Goal: Information Seeking & Learning: Check status

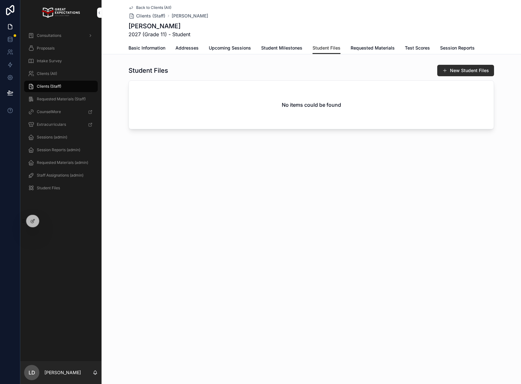
click at [0, 0] on icon at bounding box center [0, 0] width 0 height 0
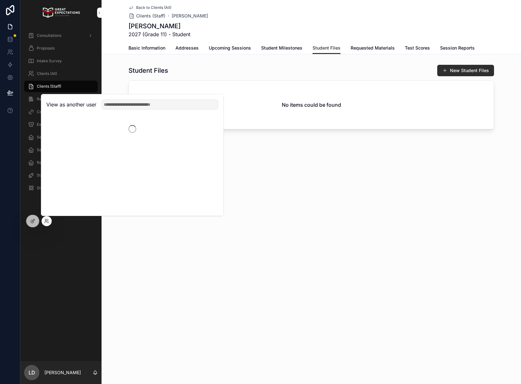
click at [137, 110] on div "View as another user" at bounding box center [132, 104] width 182 height 21
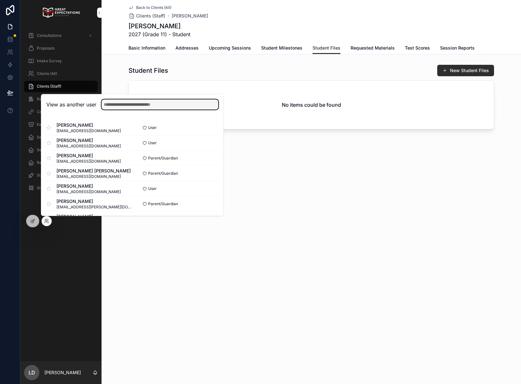
click at [139, 108] on input "text" at bounding box center [160, 104] width 117 height 10
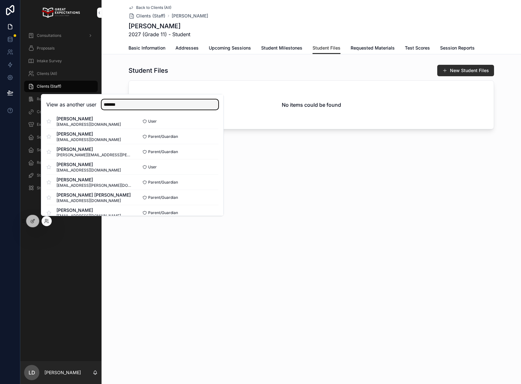
scroll to position [230, 0]
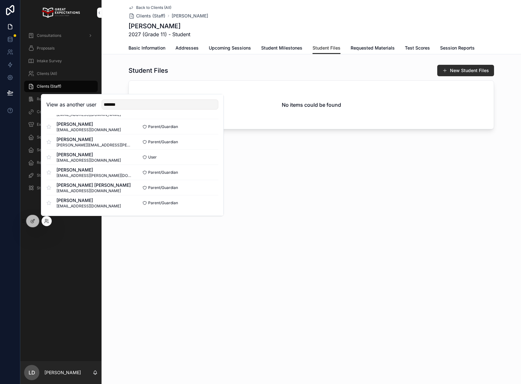
click at [129, 110] on div "View as another user *******" at bounding box center [132, 104] width 182 height 21
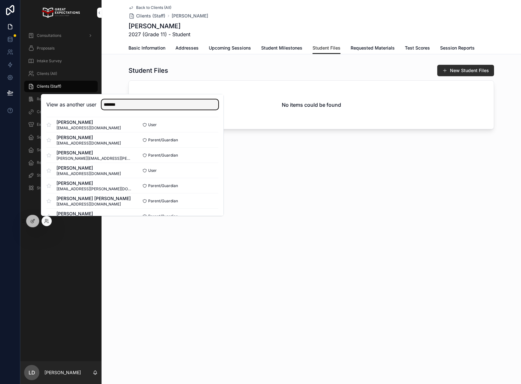
drag, startPoint x: 129, startPoint y: 107, endPoint x: 84, endPoint y: 99, distance: 45.1
click at [84, 99] on div "View as another user *******" at bounding box center [132, 104] width 172 height 10
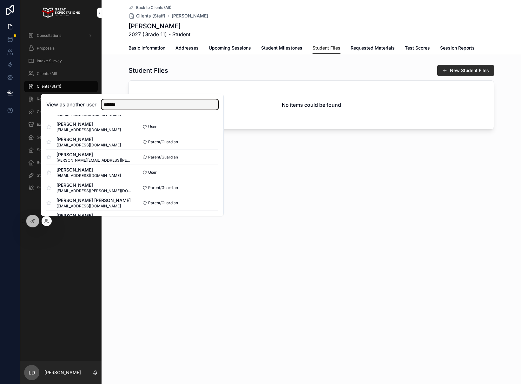
scroll to position [0, 0]
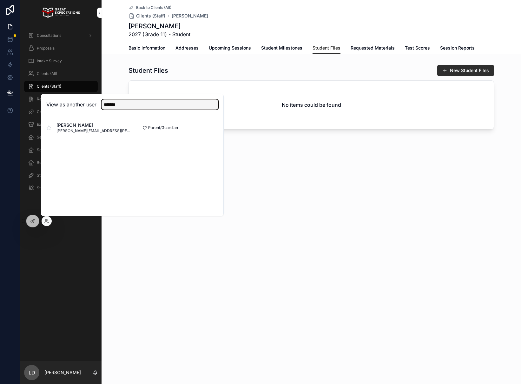
type input "*******"
click at [0, 0] on button "Select" at bounding box center [0, 0] width 0 height 0
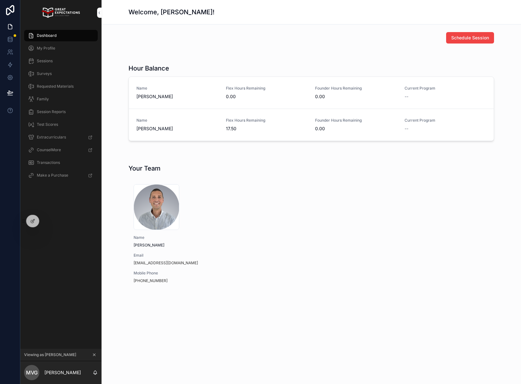
click at [0, 0] on icon at bounding box center [0, 0] width 0 height 0
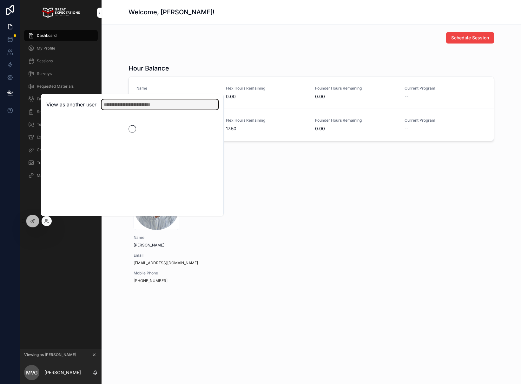
click at [136, 109] on input "text" at bounding box center [160, 104] width 117 height 10
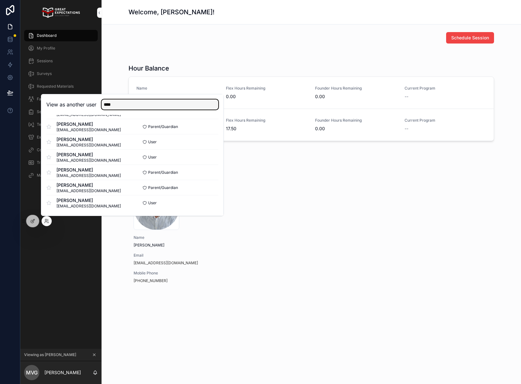
scroll to position [16, 0]
type input "****"
click at [0, 0] on button "Select" at bounding box center [0, 0] width 0 height 0
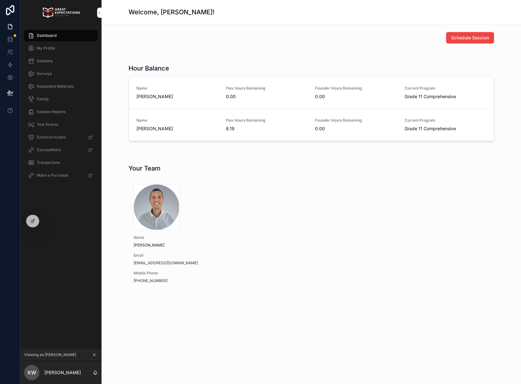
click at [49, 162] on span "Transactions" at bounding box center [48, 162] width 23 height 5
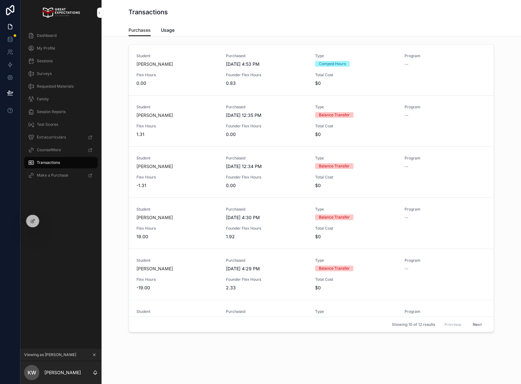
click at [164, 32] on span "Usage" at bounding box center [168, 30] width 14 height 6
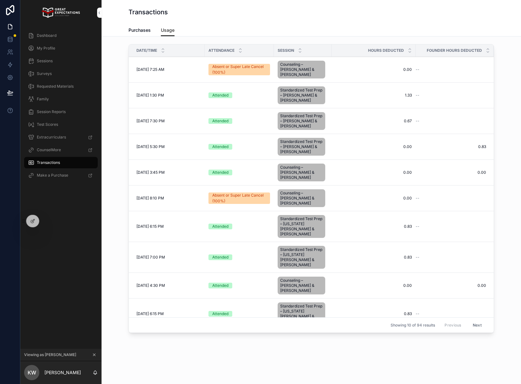
click at [475, 324] on button "Next" at bounding box center [478, 325] width 18 height 10
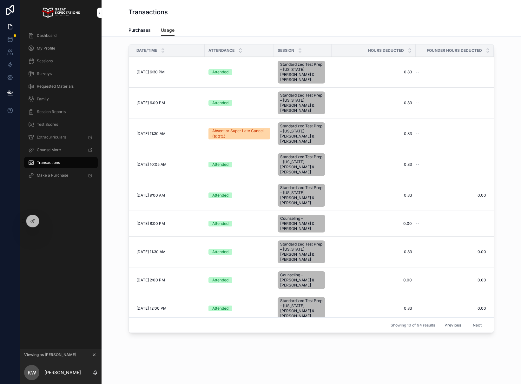
click at [479, 323] on button "Next" at bounding box center [478, 325] width 18 height 10
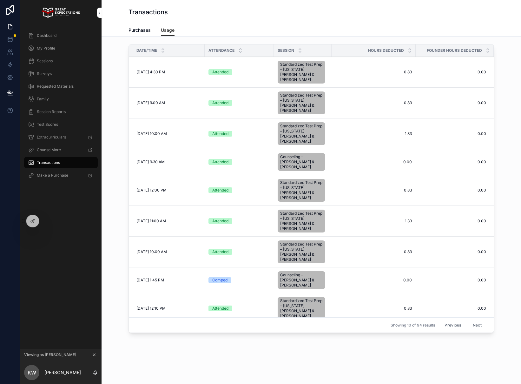
click at [476, 322] on button "Next" at bounding box center [478, 325] width 18 height 10
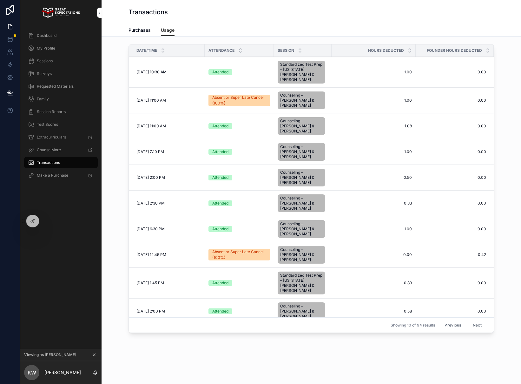
click at [454, 323] on button "Previous" at bounding box center [452, 325] width 25 height 10
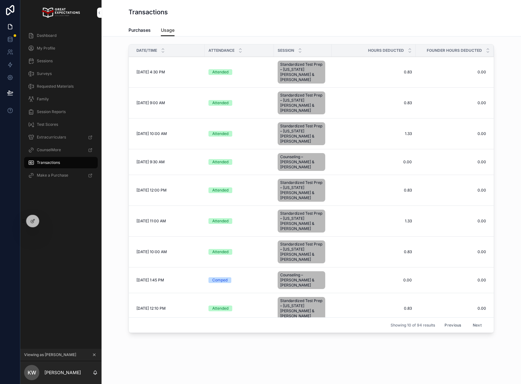
click at [454, 323] on button "Previous" at bounding box center [452, 325] width 25 height 10
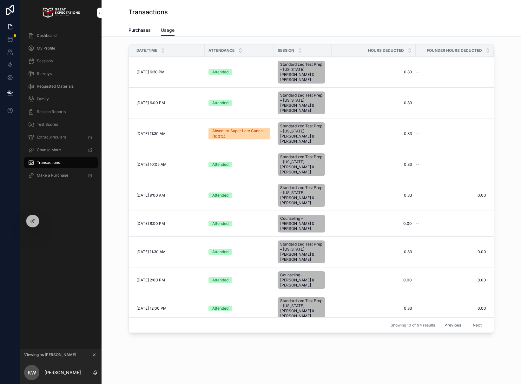
click at [454, 323] on button "Previous" at bounding box center [452, 325] width 25 height 10
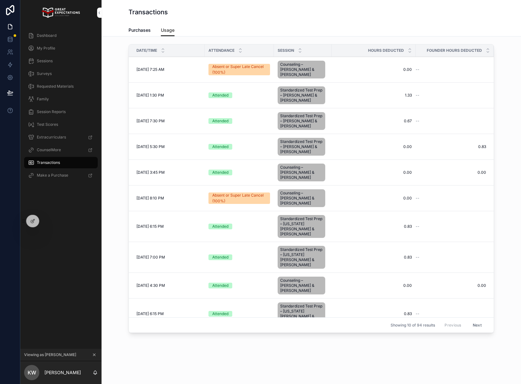
click at [478, 322] on button "Next" at bounding box center [478, 325] width 18 height 10
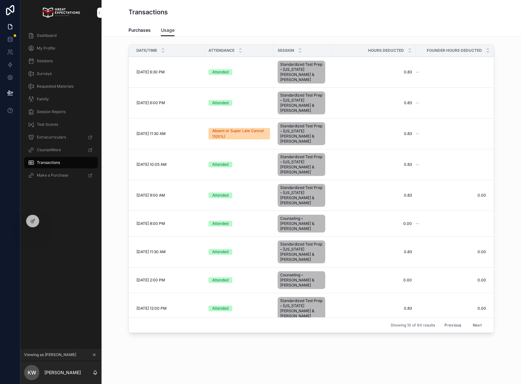
click at [478, 322] on button "Next" at bounding box center [478, 325] width 18 height 10
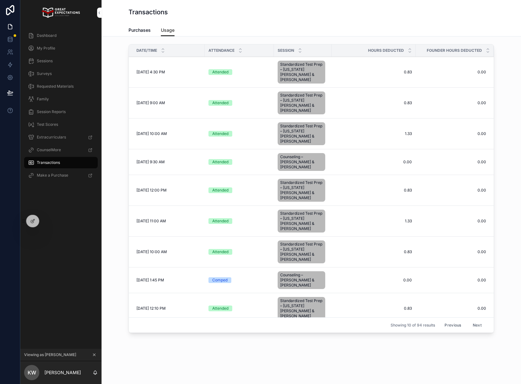
click at [478, 322] on button "Next" at bounding box center [478, 325] width 18 height 10
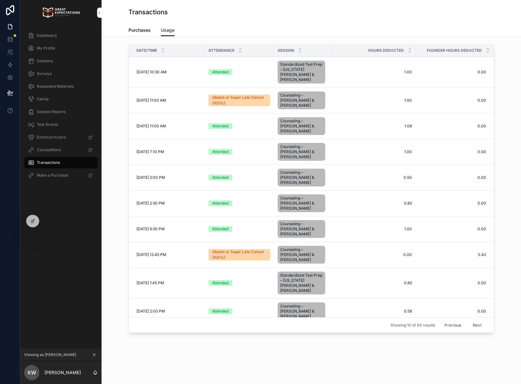
click at [482, 323] on button "Next" at bounding box center [478, 325] width 18 height 10
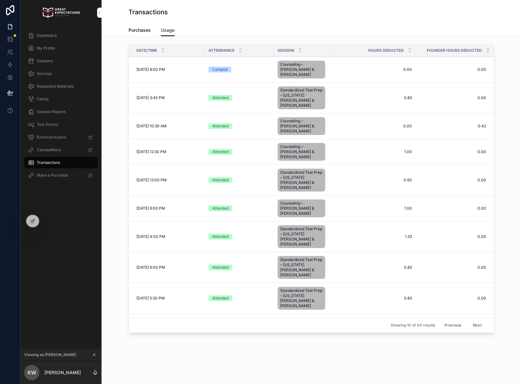
click at [478, 323] on button "Next" at bounding box center [478, 325] width 18 height 10
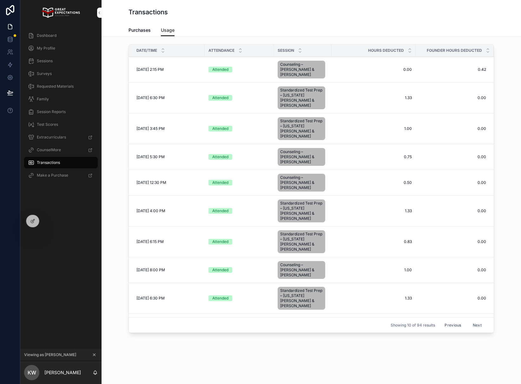
click at [478, 323] on button "Next" at bounding box center [478, 325] width 18 height 10
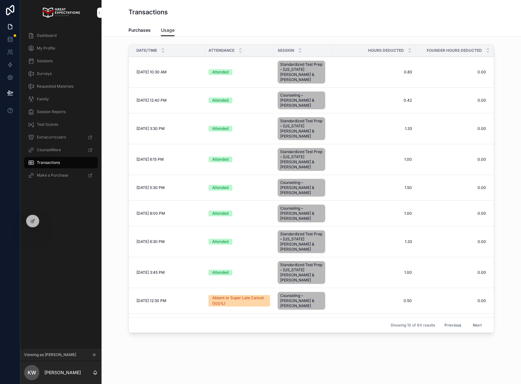
click at [451, 323] on button "Previous" at bounding box center [452, 325] width 25 height 10
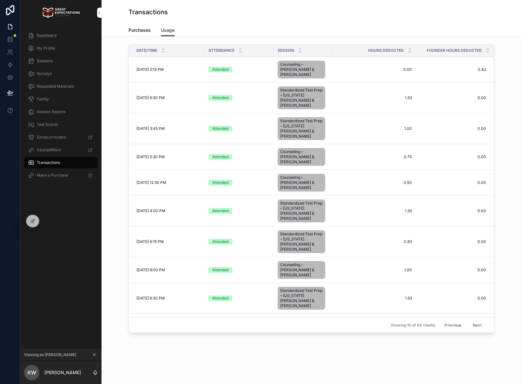
click at [477, 322] on button "Next" at bounding box center [478, 325] width 18 height 10
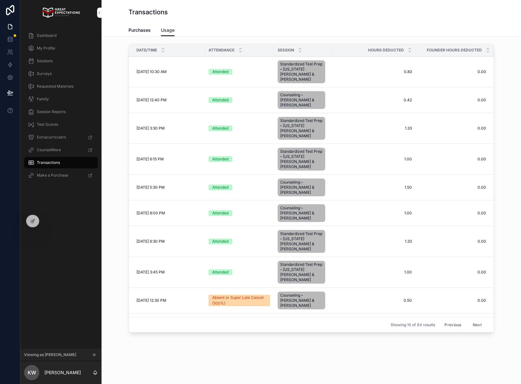
scroll to position [1, 0]
click at [458, 323] on button "Previous" at bounding box center [452, 324] width 25 height 10
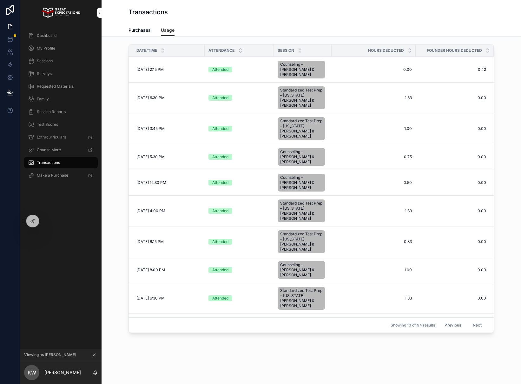
click at [458, 323] on button "Previous" at bounding box center [452, 325] width 25 height 10
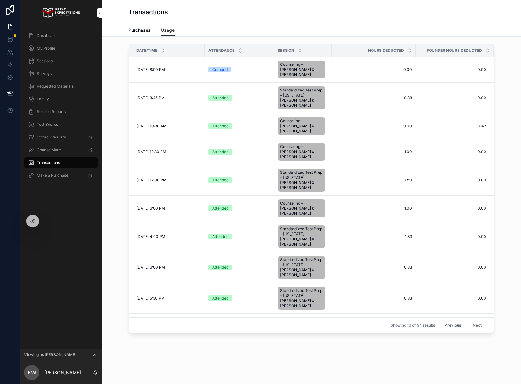
click at [454, 320] on button "Previous" at bounding box center [452, 325] width 25 height 10
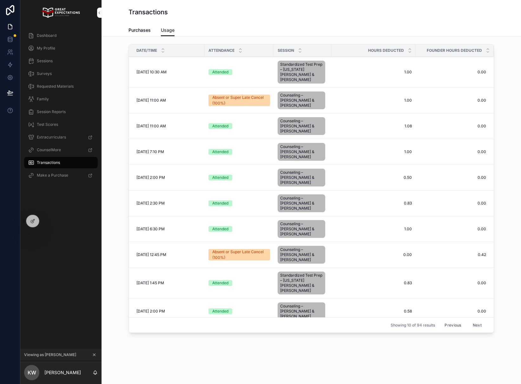
click at [454, 323] on button "Previous" at bounding box center [452, 325] width 25 height 10
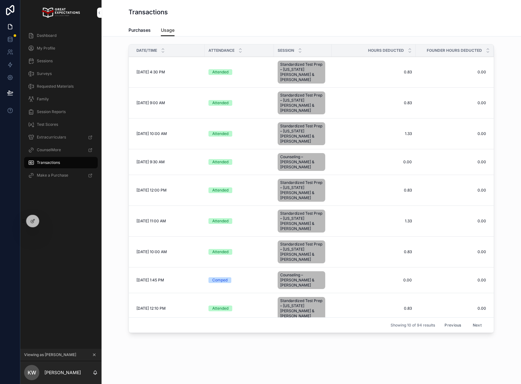
click at [453, 323] on button "Previous" at bounding box center [452, 325] width 25 height 10
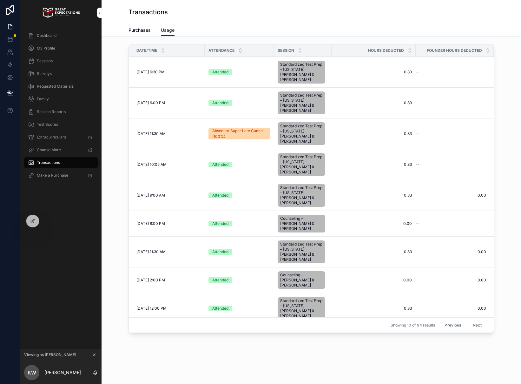
click at [458, 321] on button "Previous" at bounding box center [452, 325] width 25 height 10
